Goal: Find specific page/section: Find specific page/section

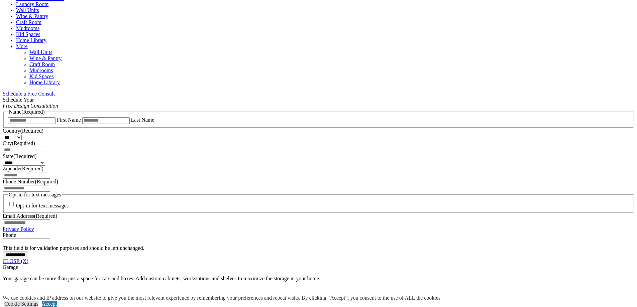
scroll to position [368, 0]
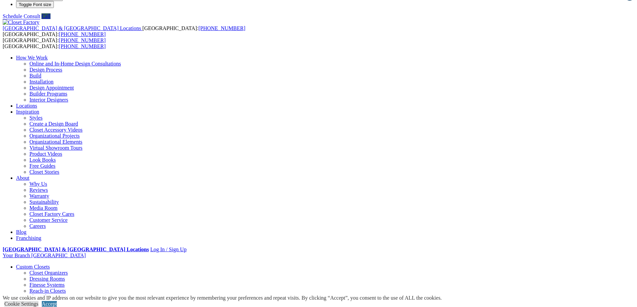
scroll to position [0, 0]
